Goal: Check status: Check status

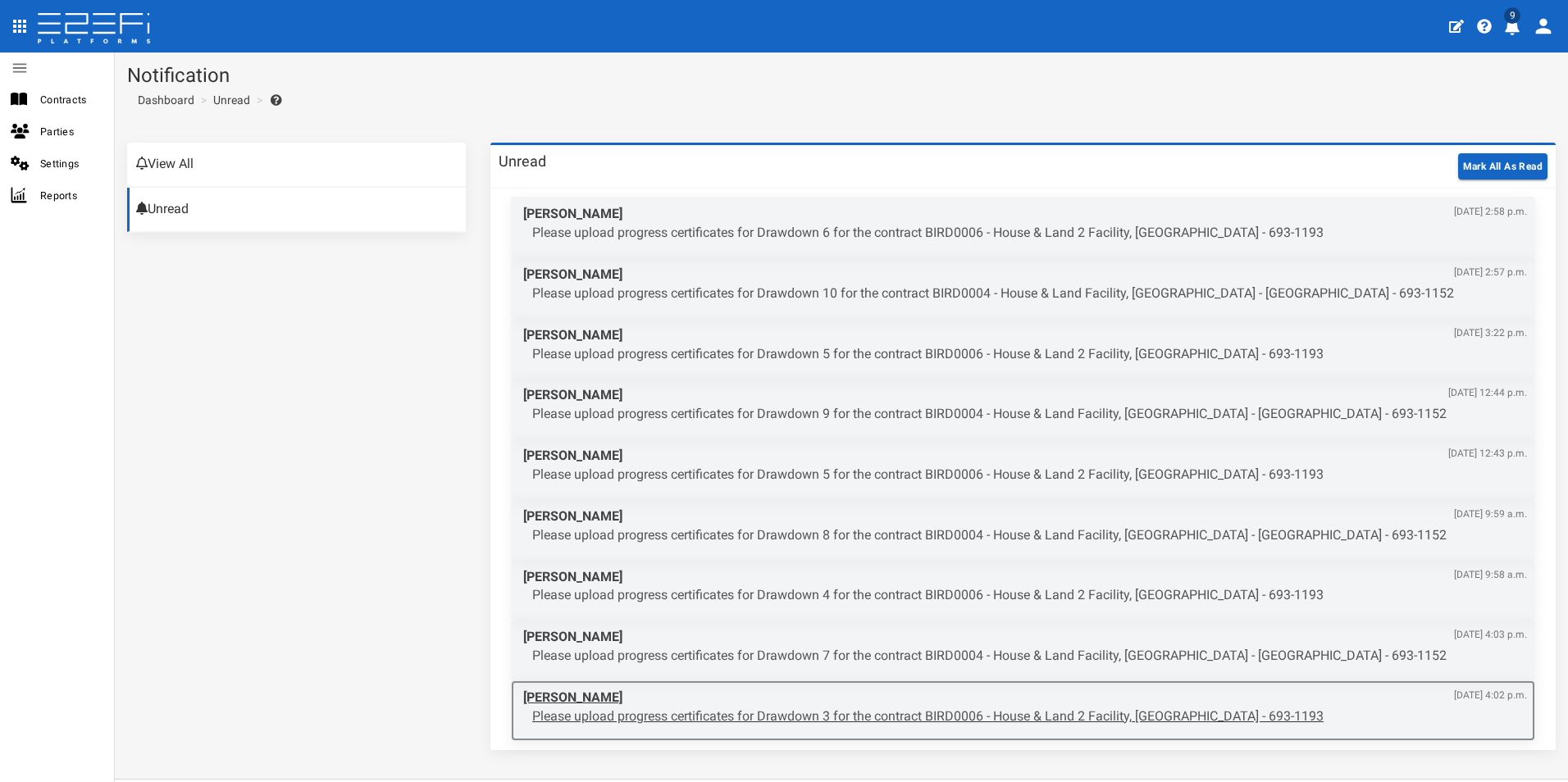
click at [698, 715] on p "Please upload progress certificates for Drawdown 3 for the contract BIRD0006 - …" at bounding box center [1029, 716] width 995 height 19
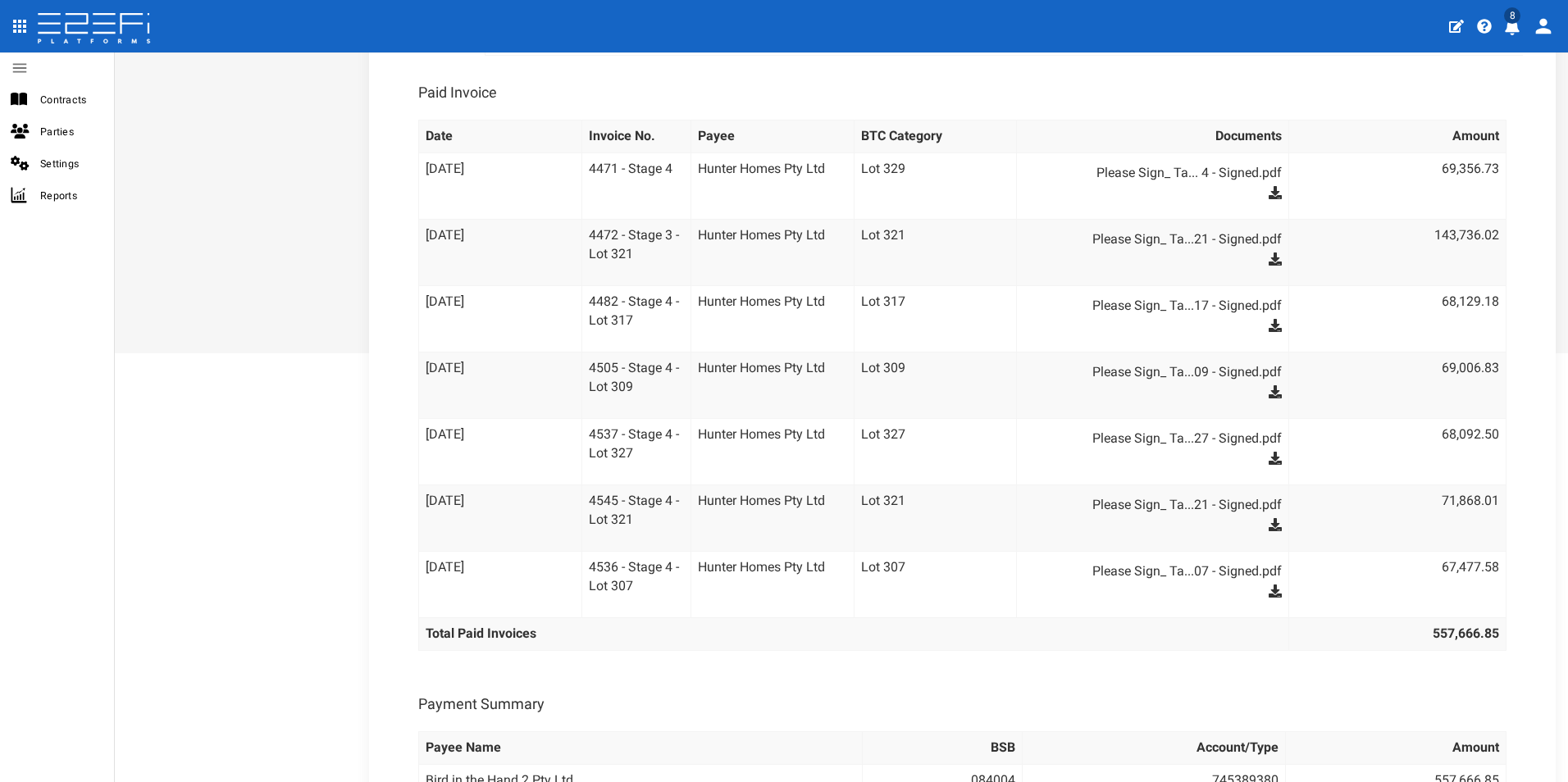
scroll to position [492, 0]
